Goal: Check status: Check status

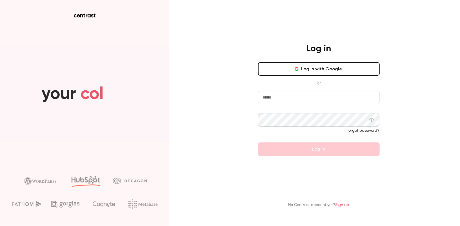
click at [294, 67] on button "Log in with Google" at bounding box center [319, 69] width 122 height 14
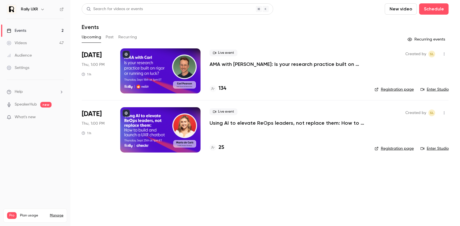
click at [167, 130] on div at bounding box center [160, 129] width 80 height 45
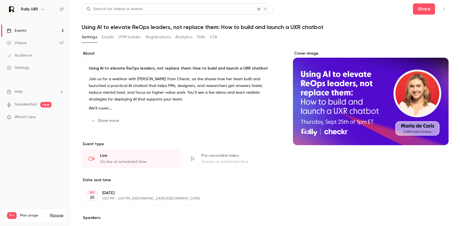
click at [154, 41] on button "Registrations" at bounding box center [158, 37] width 25 height 9
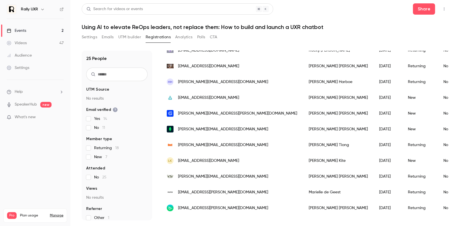
scroll to position [279, 0]
